Goal: Task Accomplishment & Management: Manage account settings

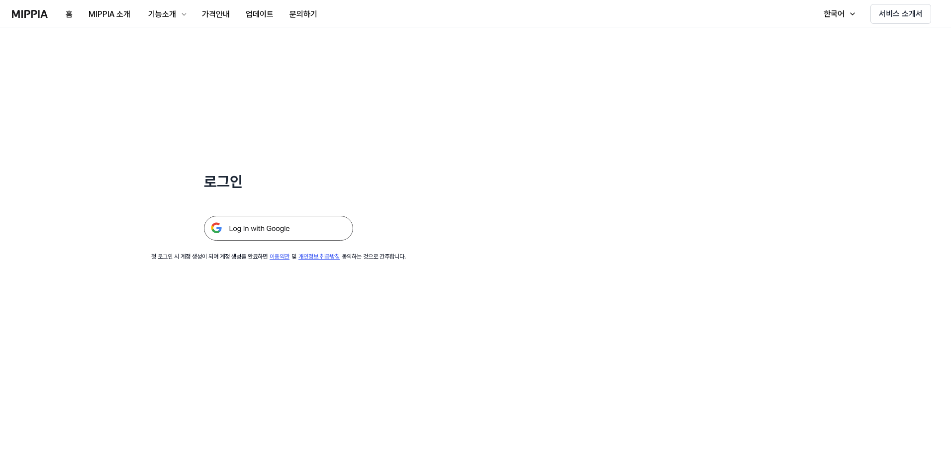
click at [293, 222] on img at bounding box center [278, 228] width 149 height 25
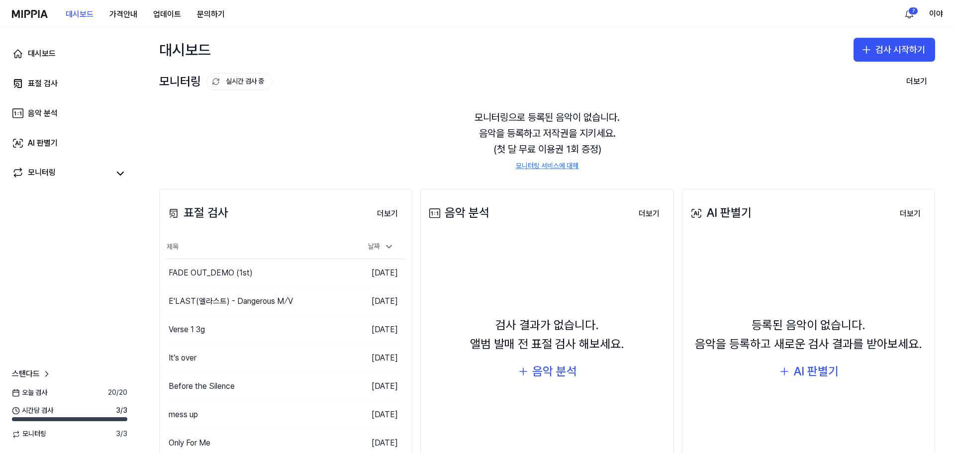
click at [931, 6] on div "7 이야" at bounding box center [922, 14] width 42 height 16
click at [933, 10] on button "이야" at bounding box center [936, 14] width 14 height 12
click at [827, 70] on link "계정" at bounding box center [879, 70] width 114 height 10
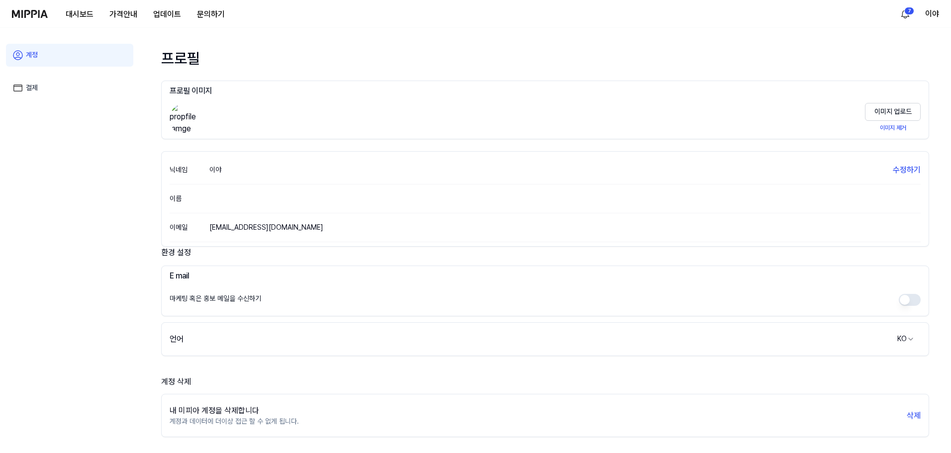
click at [57, 87] on link "결제" at bounding box center [69, 88] width 127 height 23
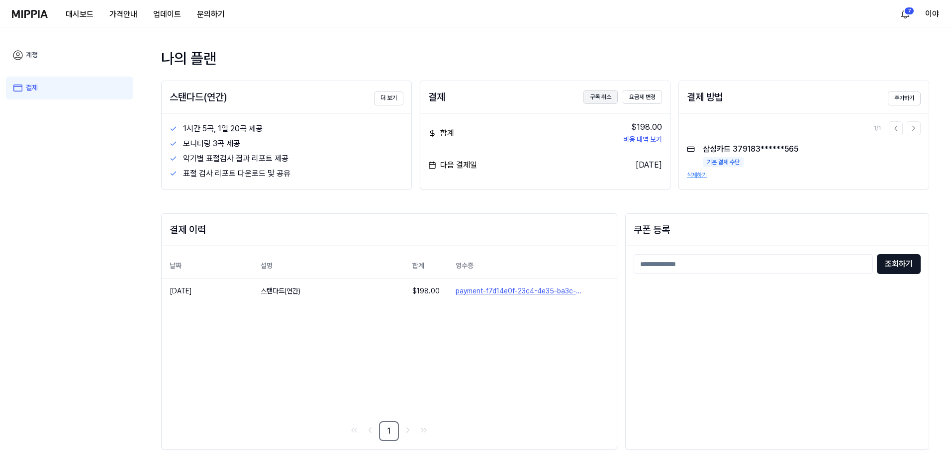
click at [603, 98] on button "구독 취소" at bounding box center [600, 97] width 34 height 14
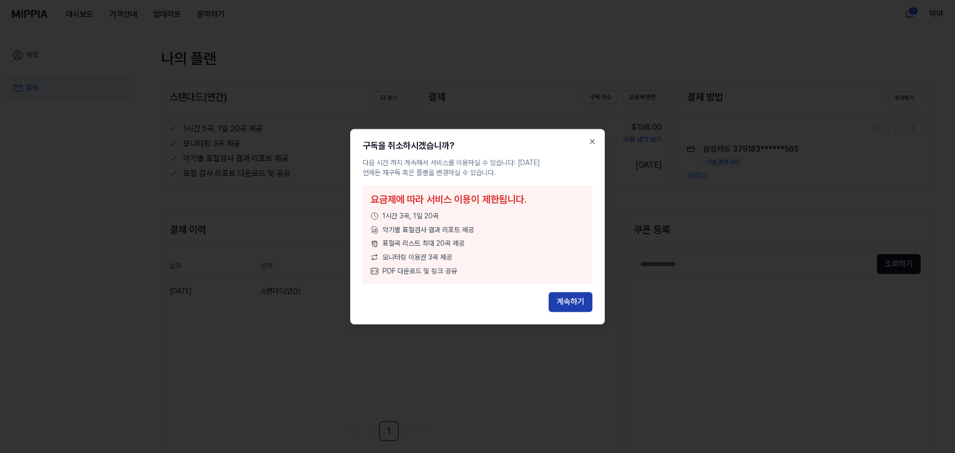
click at [588, 292] on button "계속하기" at bounding box center [571, 302] width 44 height 20
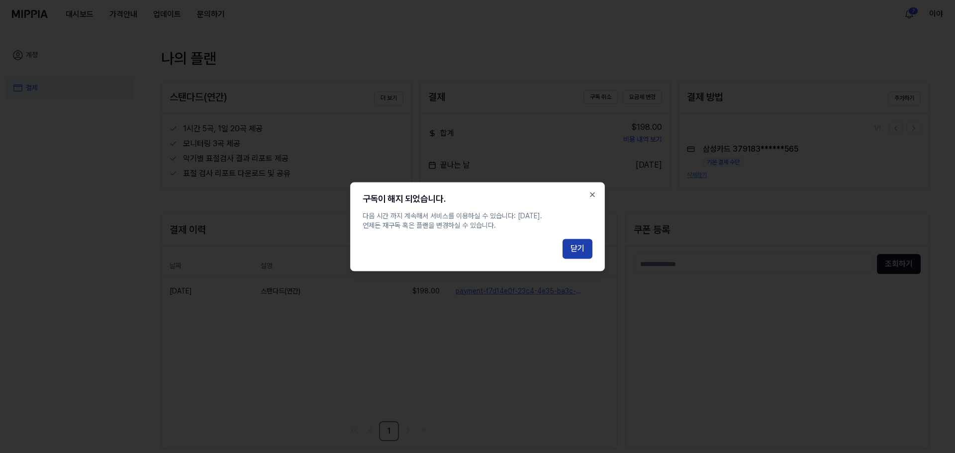
click at [575, 244] on button "닫기" at bounding box center [578, 249] width 30 height 20
